Goal: Transaction & Acquisition: Purchase product/service

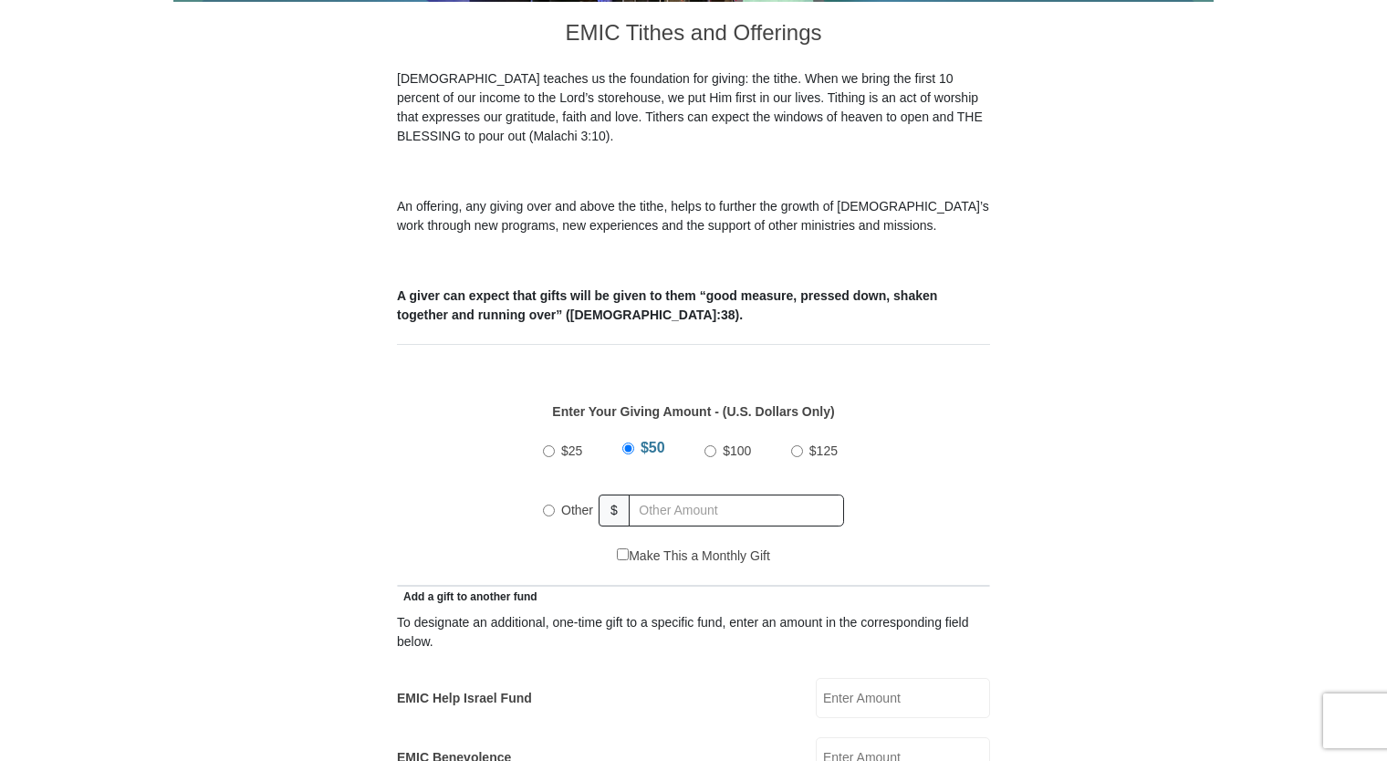
scroll to position [547, 0]
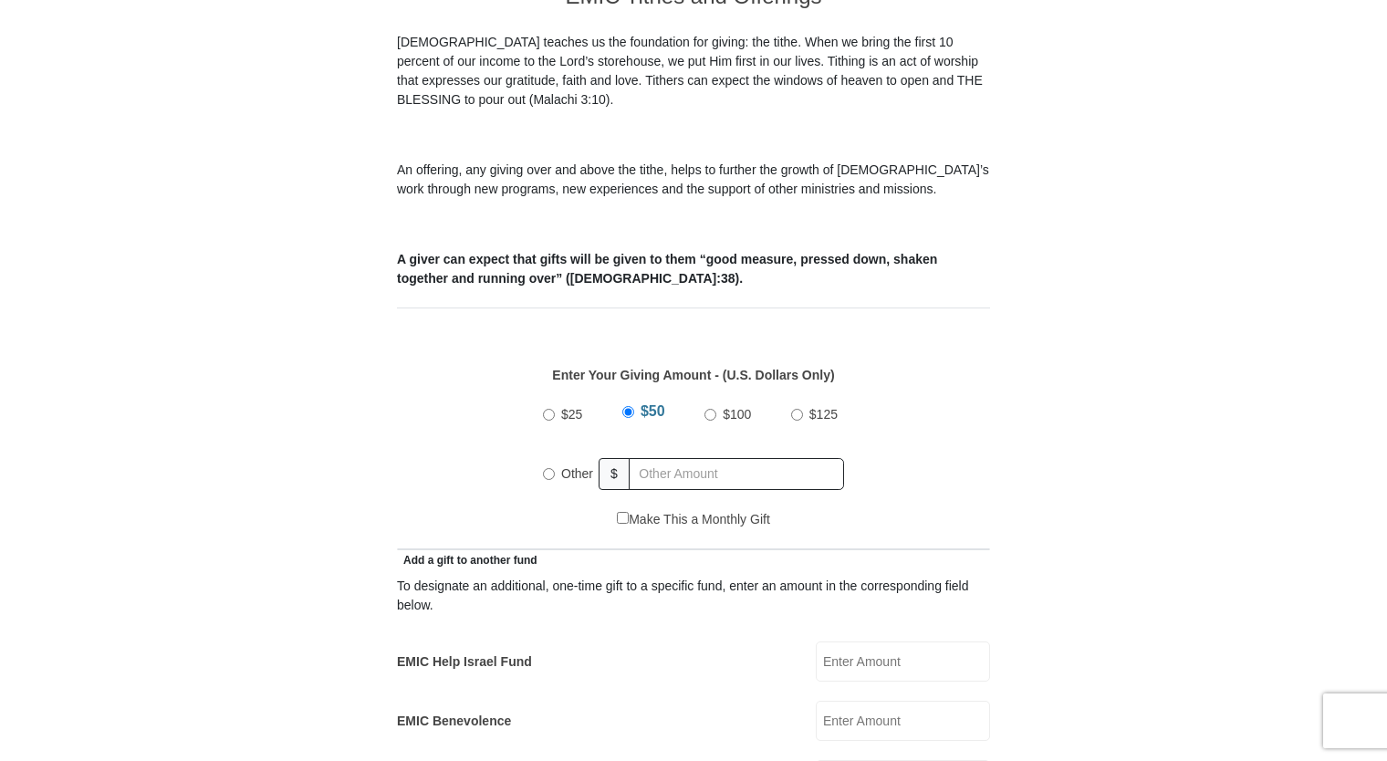
click at [549, 468] on input "Other" at bounding box center [549, 474] width 12 height 12
radio input "true"
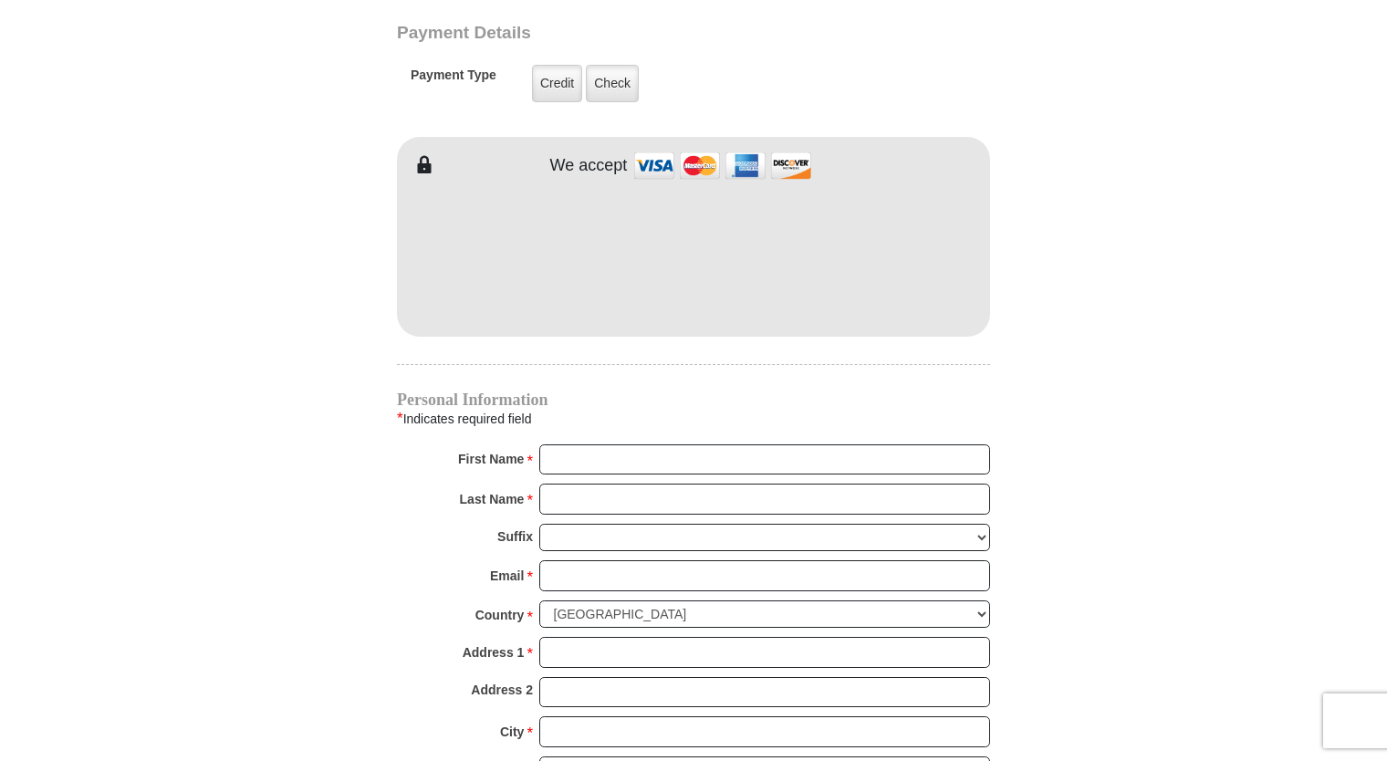
scroll to position [1520, 0]
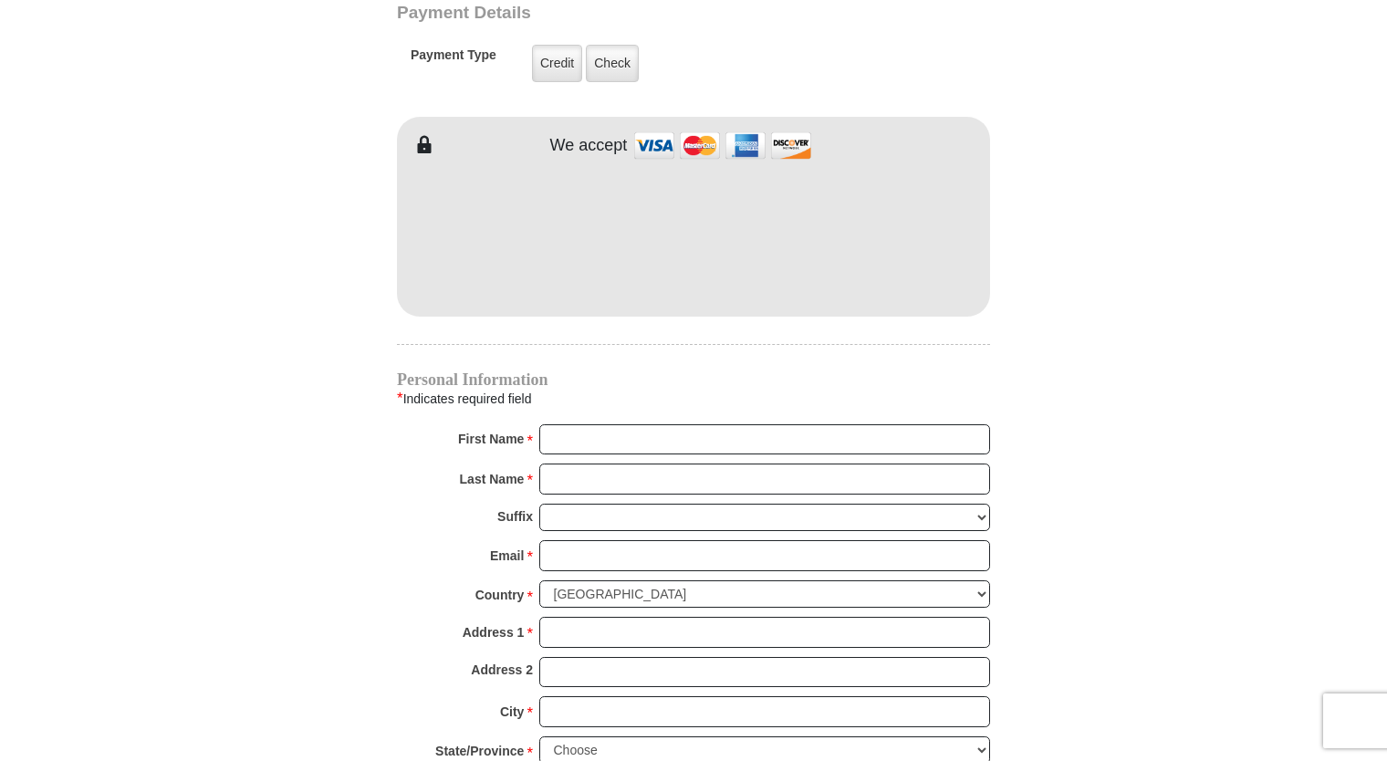
type input "10.00"
click at [561, 424] on input "First Name *" at bounding box center [764, 439] width 451 height 31
type input "[PERSON_NAME]"
type input "2.00"
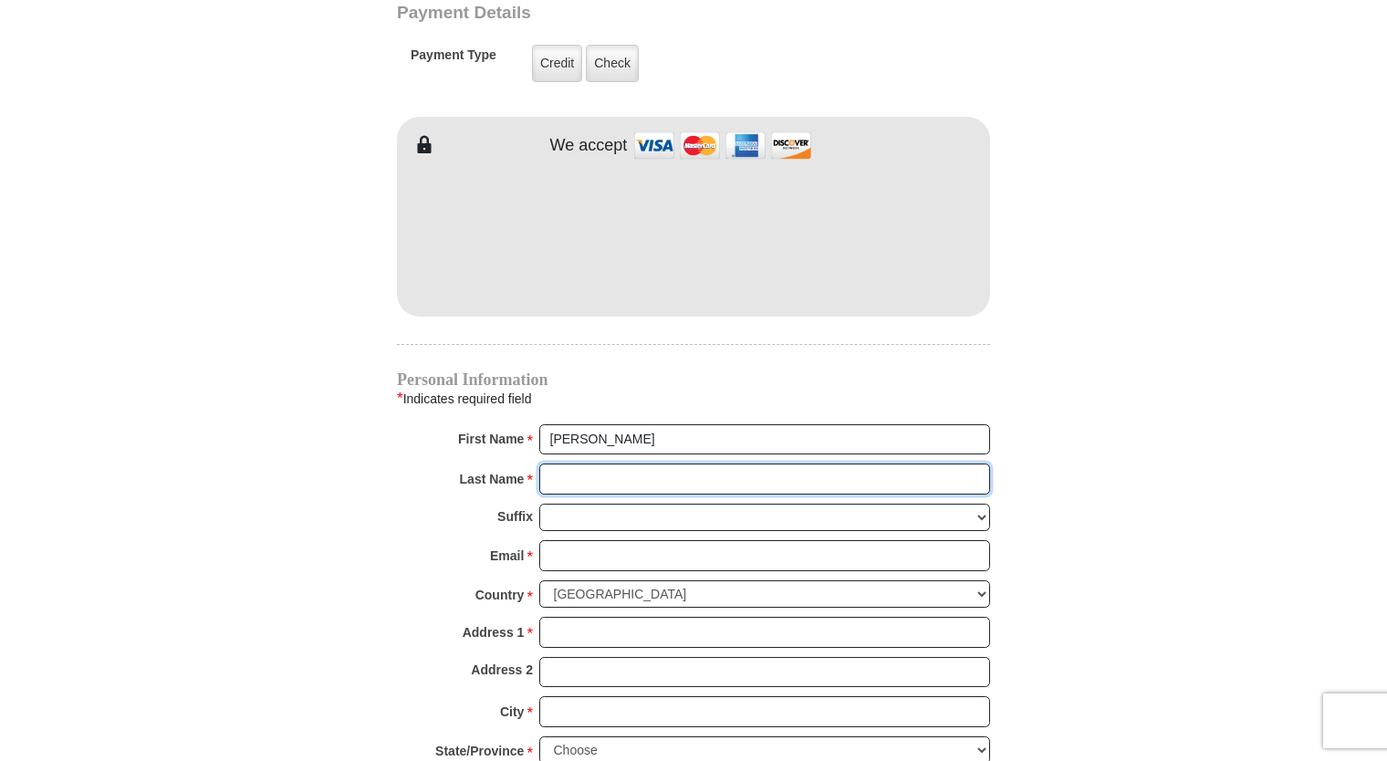
type input "[PERSON_NAME]"
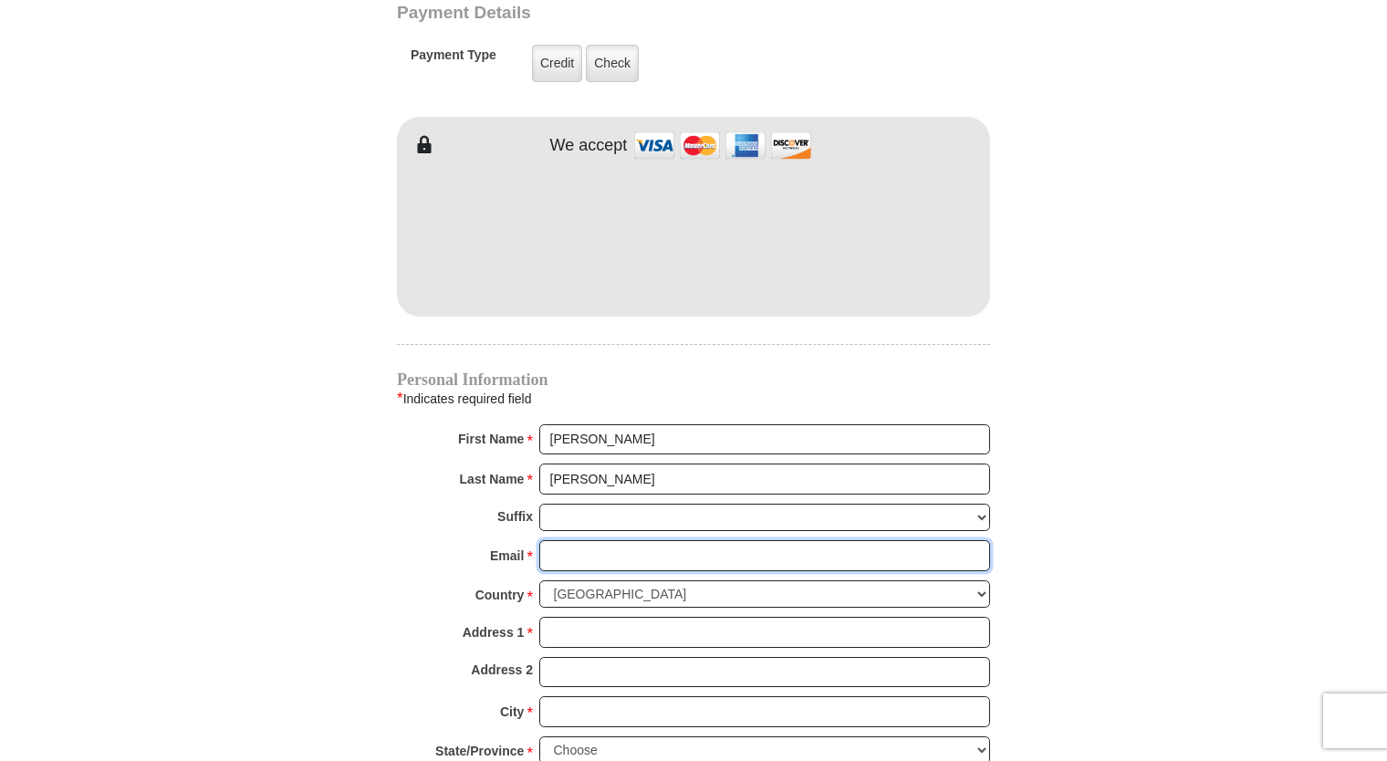
type input "[EMAIL_ADDRESS][DOMAIN_NAME]"
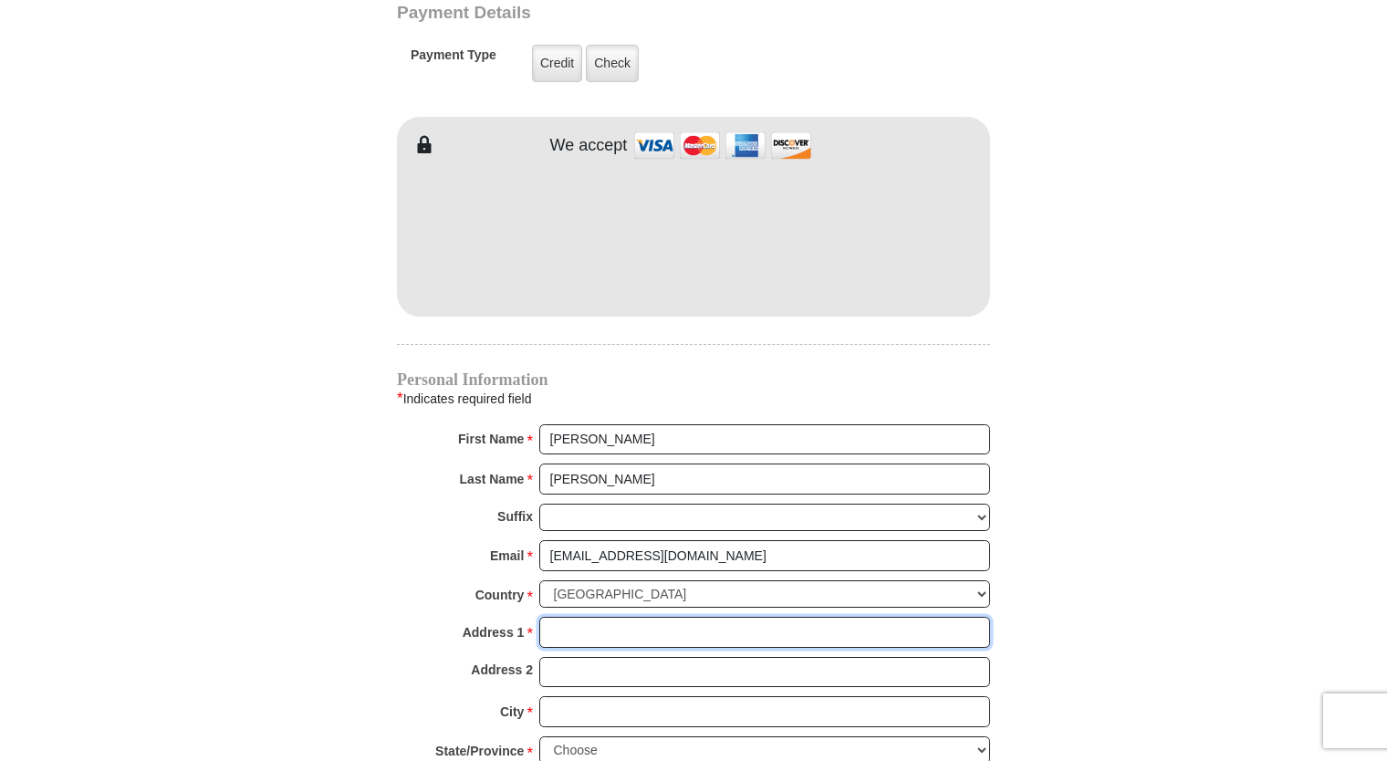
type input "[STREET_ADDRESS]"
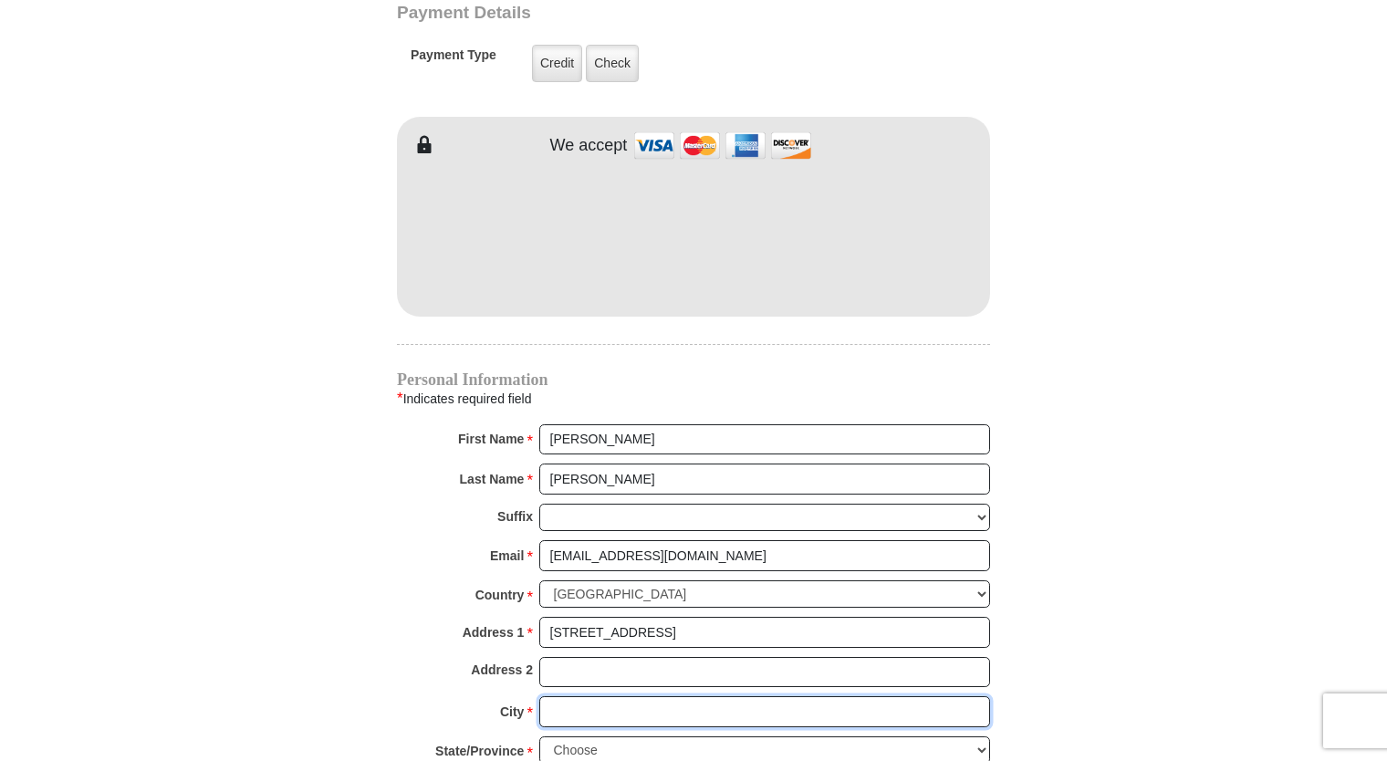
type input "[PERSON_NAME]"
select select "[GEOGRAPHIC_DATA]"
type input "75707"
type input "9035656786"
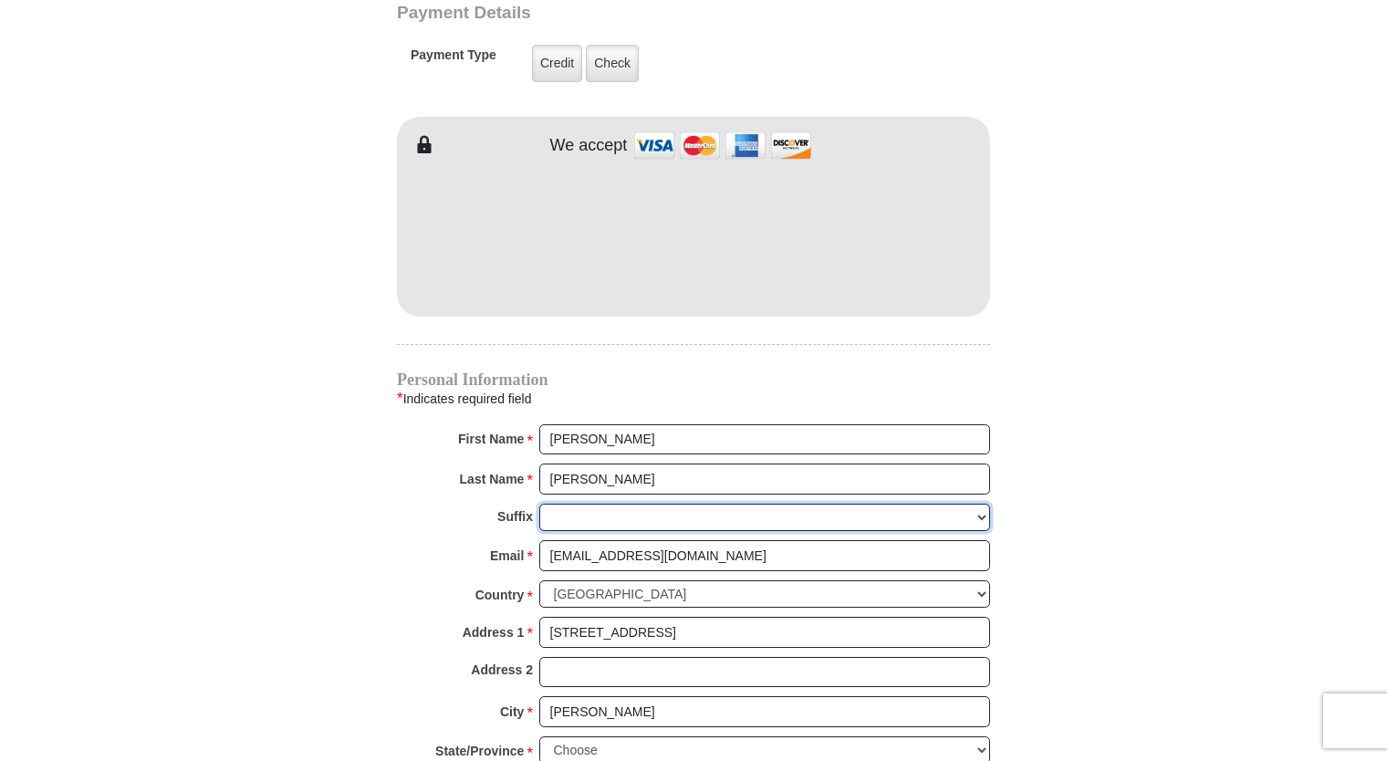
click at [602, 504] on select "[PERSON_NAME] I II III IV V VI" at bounding box center [764, 518] width 451 height 28
select select "Jr"
click at [539, 504] on select "[PERSON_NAME] I II III IV V VI" at bounding box center [764, 518] width 451 height 28
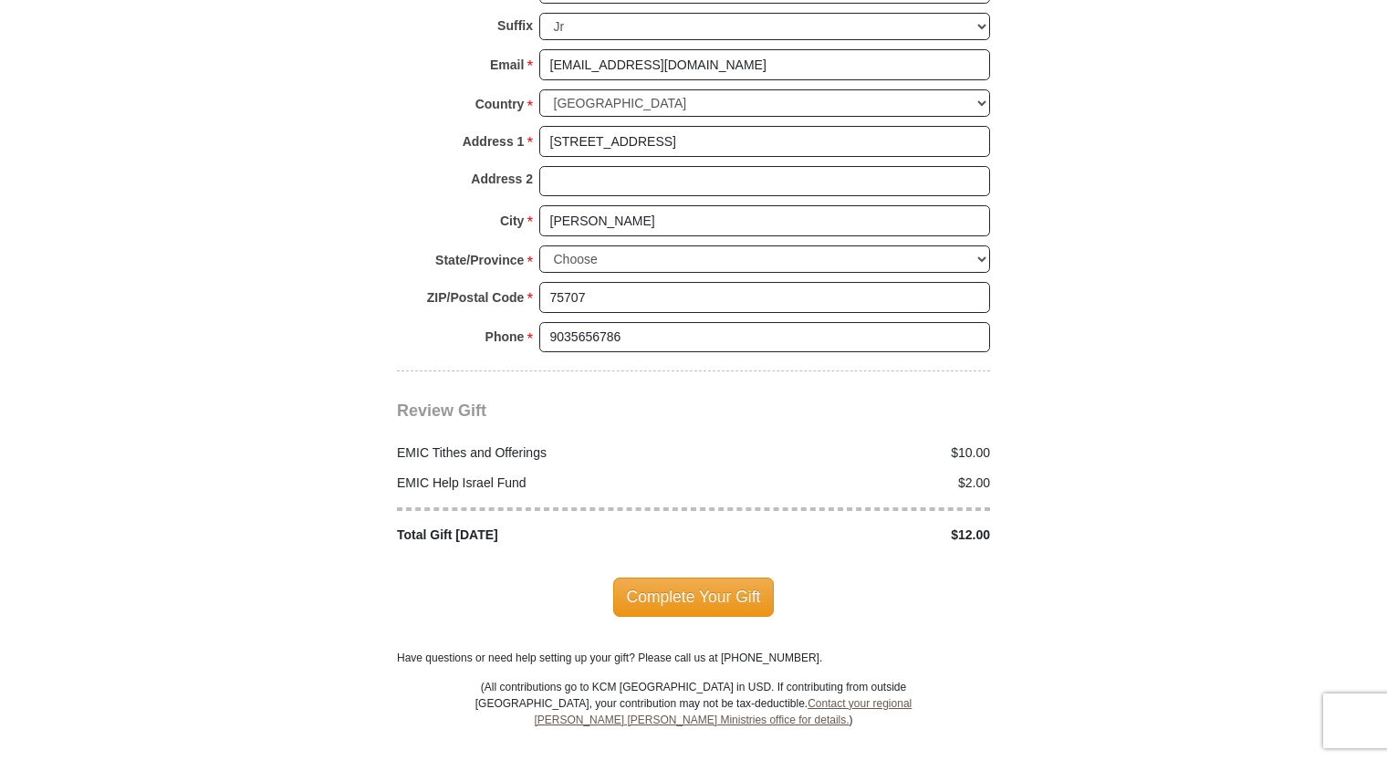
scroll to position [2129, 0]
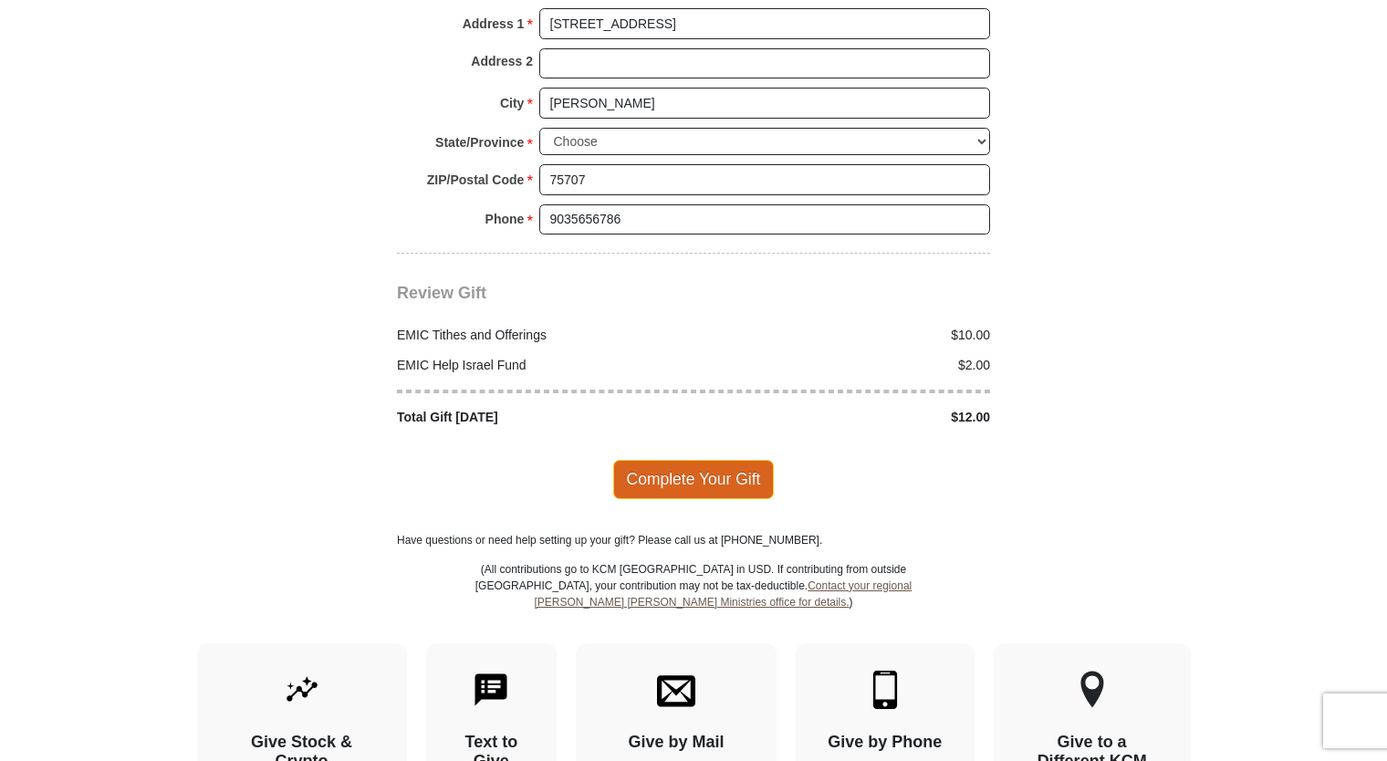
click at [666, 460] on span "Complete Your Gift" at bounding box center [694, 479] width 162 height 38
